Goal: Navigation & Orientation: Find specific page/section

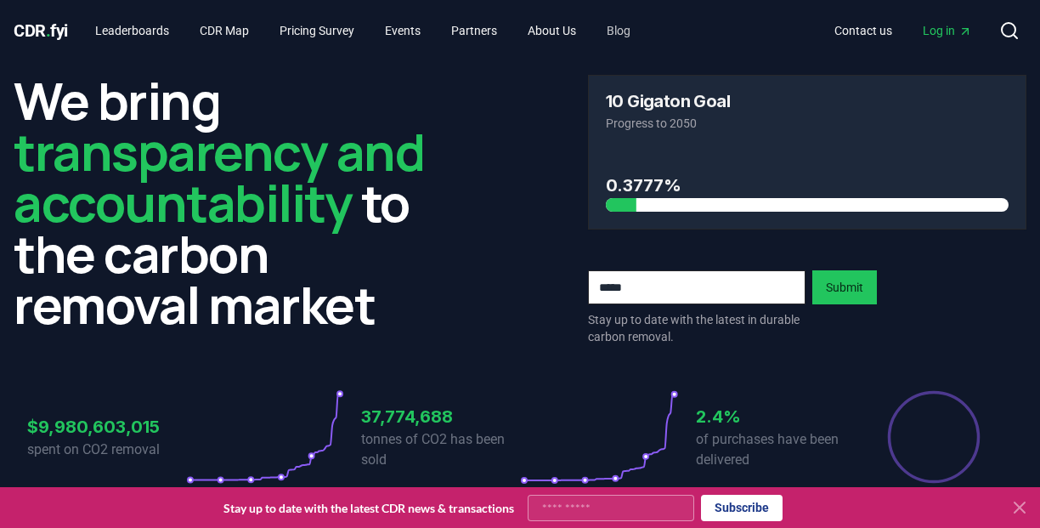
click at [644, 28] on link "Blog" at bounding box center [618, 30] width 51 height 31
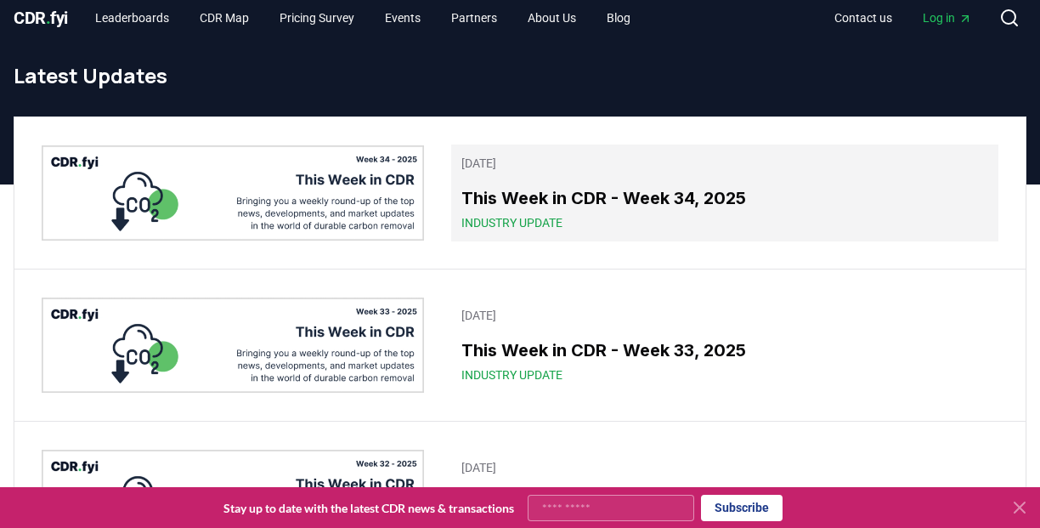
scroll to position [16, 0]
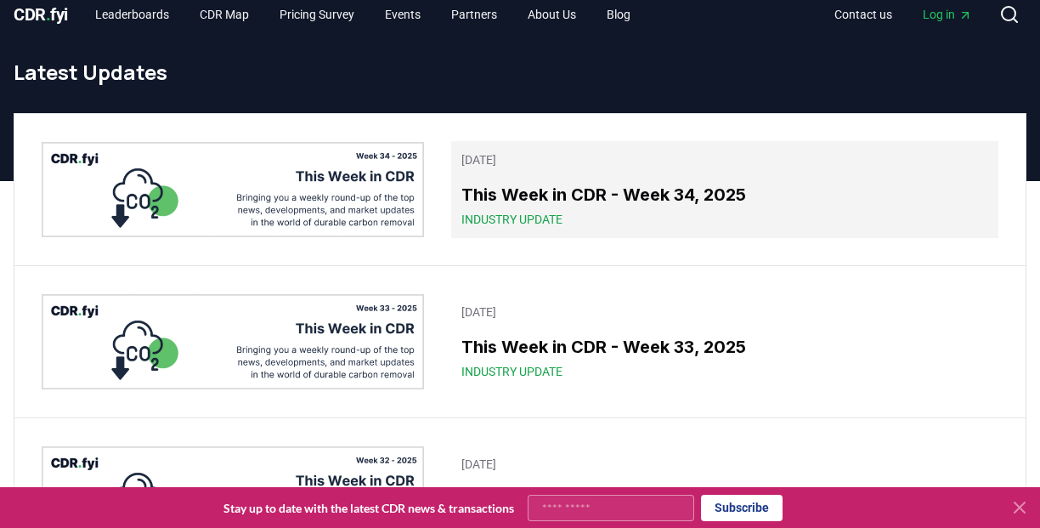
click at [505, 196] on h3 "This Week in CDR - Week 34, 2025" at bounding box center [725, 195] width 527 height 26
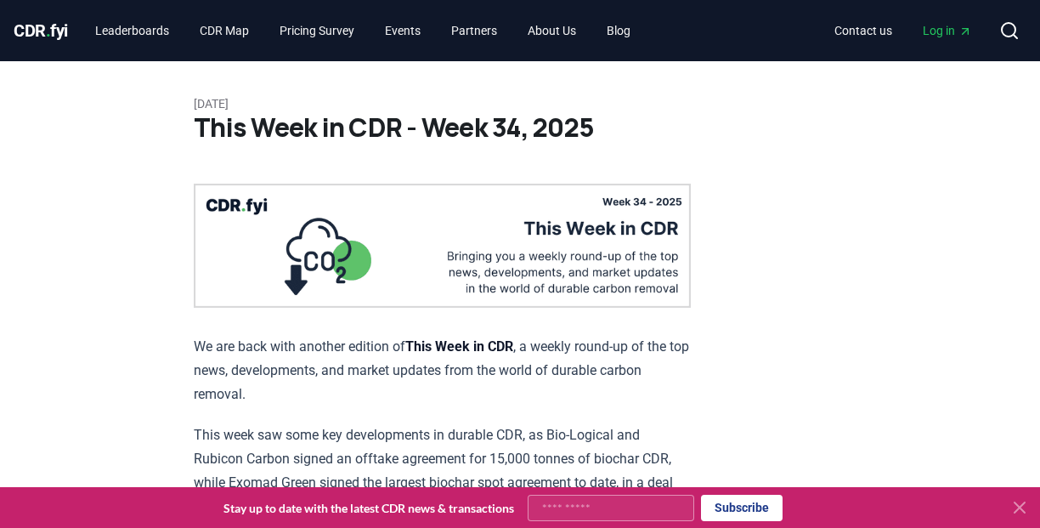
click at [34, 27] on span "CDR . fyi" at bounding box center [41, 30] width 54 height 20
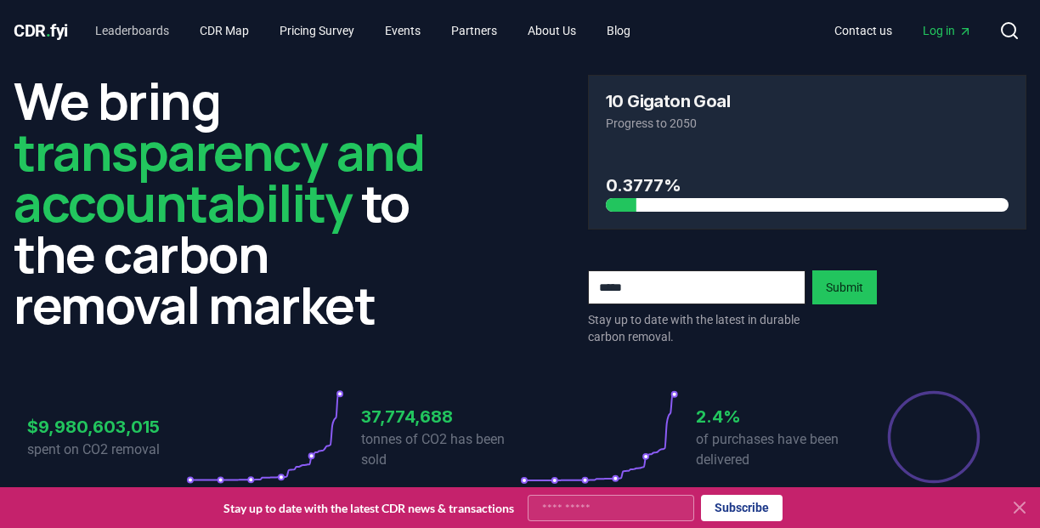
click at [153, 31] on link "Leaderboards" at bounding box center [132, 30] width 101 height 31
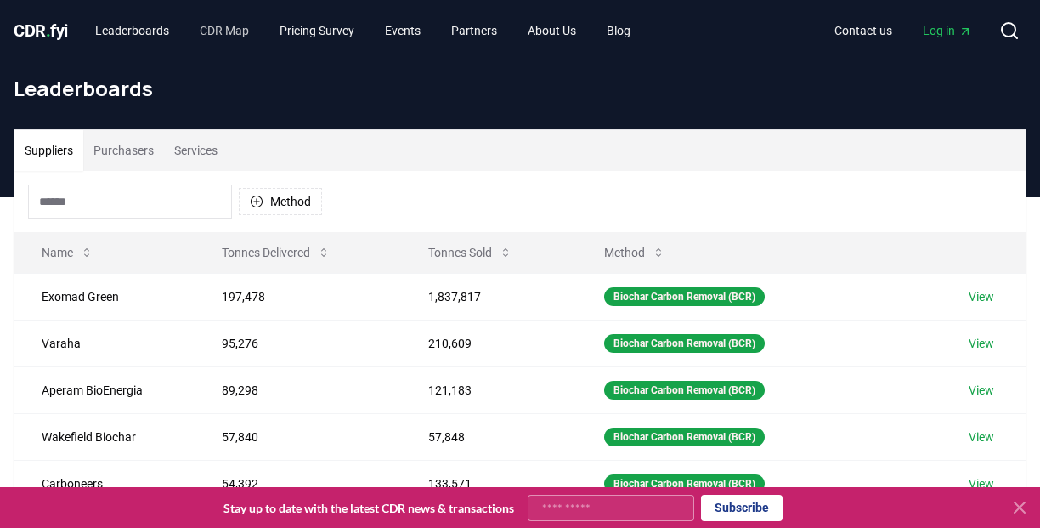
click at [257, 30] on link "CDR Map" at bounding box center [224, 30] width 77 height 31
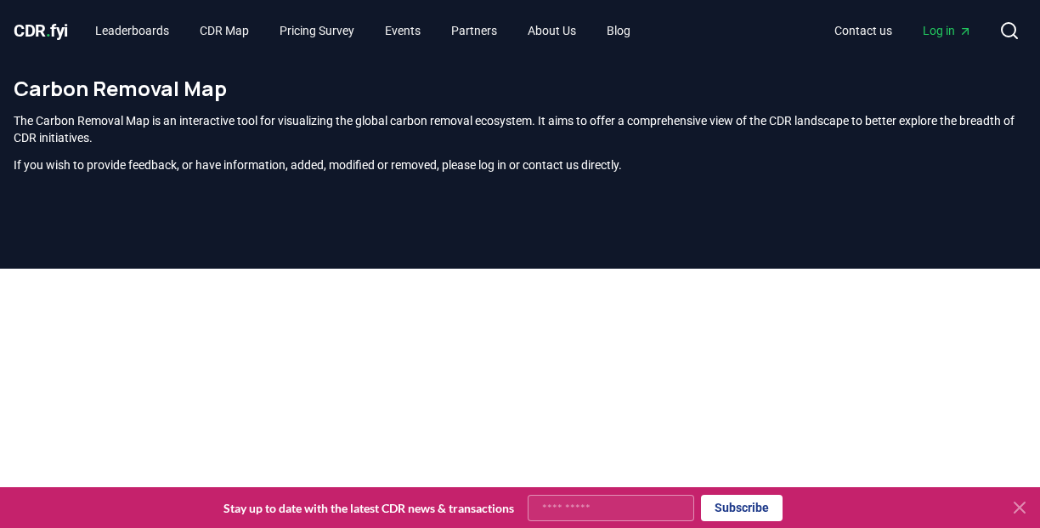
scroll to position [65, 0]
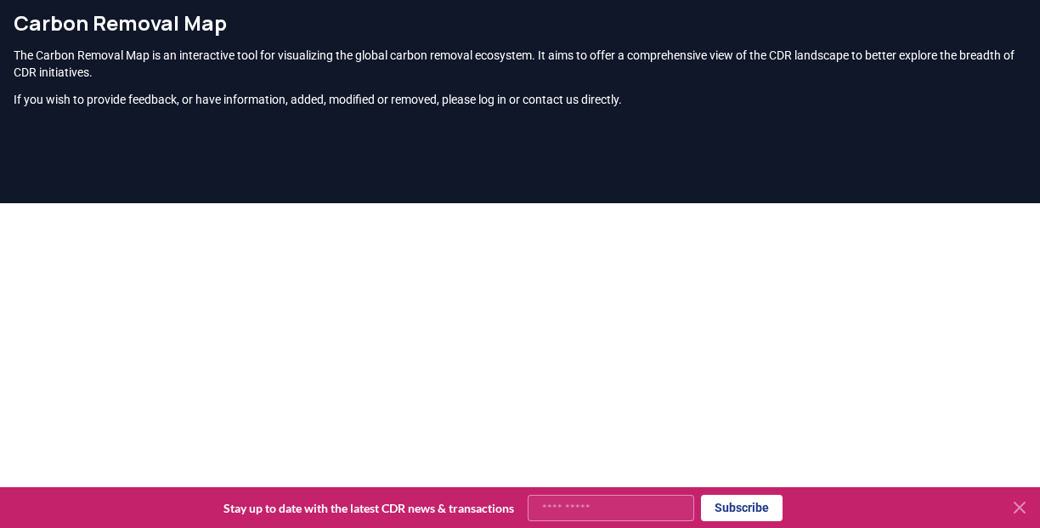
click at [1017, 504] on icon at bounding box center [1020, 507] width 10 height 10
